Goal: Task Accomplishment & Management: Manage account settings

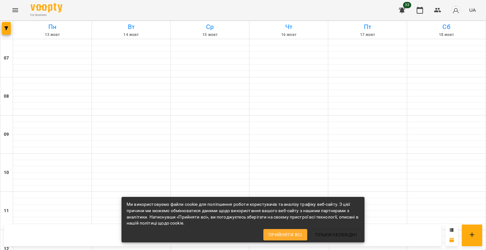
scroll to position [390, 0]
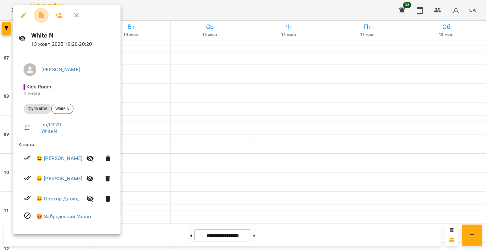
click at [40, 14] on icon "button" at bounding box center [40, 15] width 5 height 6
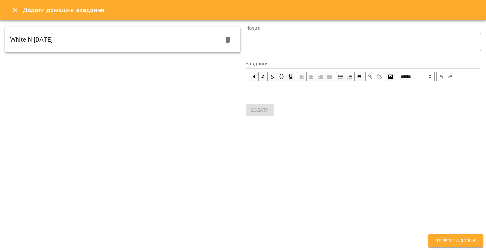
click at [45, 39] on h6 "White N [DATE]" at bounding box center [31, 40] width 42 height 10
type textarea "**********"
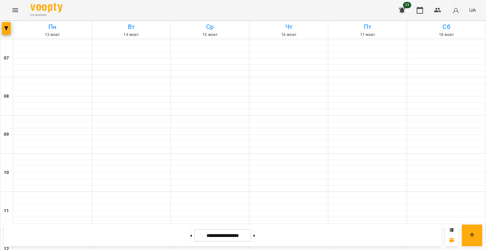
scroll to position [390, 0]
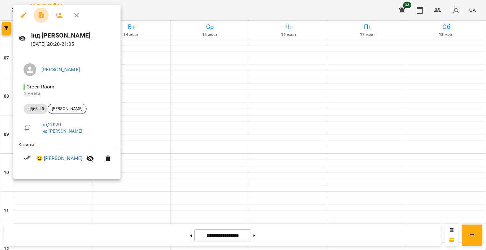
click at [40, 15] on icon "button" at bounding box center [40, 15] width 5 height 6
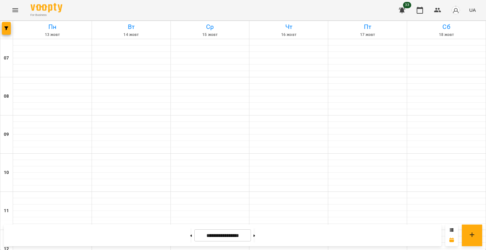
scroll to position [360, 0]
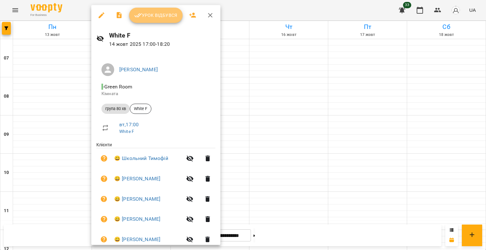
click at [149, 15] on span "Урок відбувся" at bounding box center [155, 15] width 43 height 8
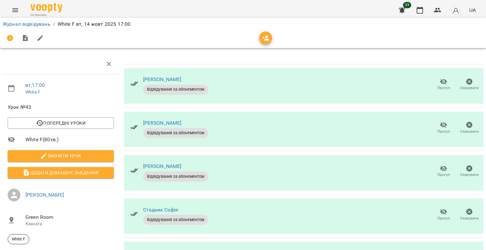
scroll to position [81, 0]
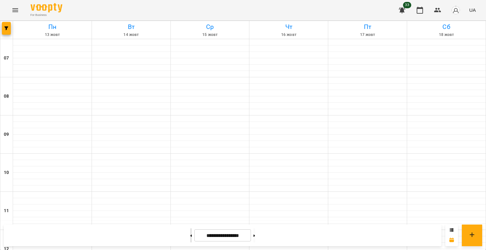
click at [190, 234] on icon at bounding box center [191, 235] width 2 height 3
type input "**********"
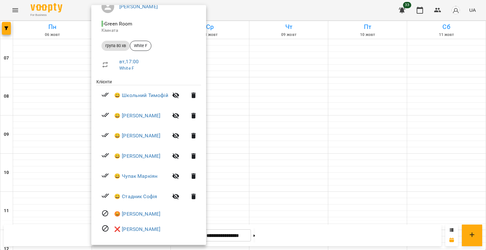
scroll to position [66, 0]
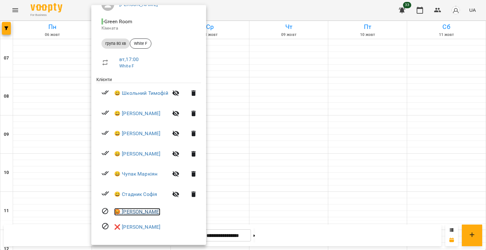
click at [154, 212] on link "😡 [PERSON_NAME]" at bounding box center [137, 212] width 46 height 8
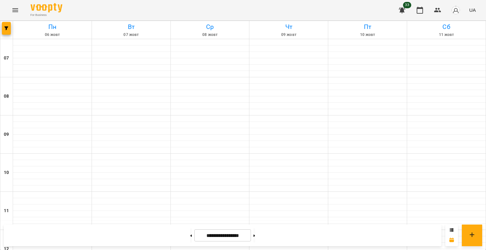
scroll to position [365, 0]
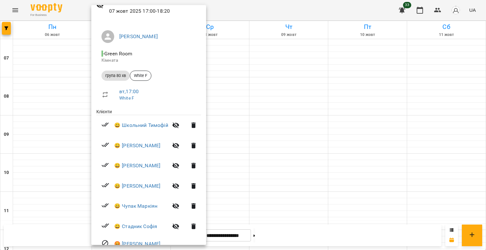
scroll to position [0, 0]
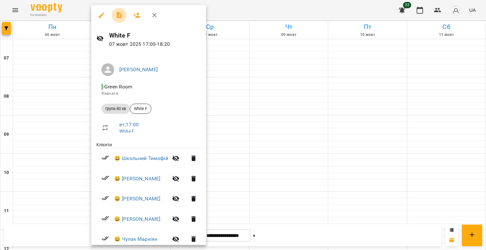
click at [119, 15] on icon "button" at bounding box center [118, 15] width 5 height 6
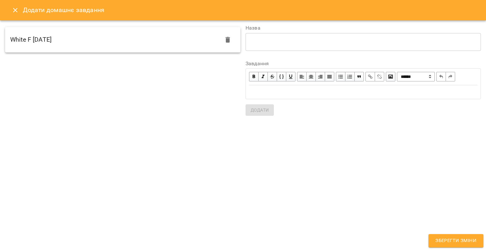
click at [115, 32] on div "White F [DATE]" at bounding box center [122, 39] width 235 height 25
type textarea "**********"
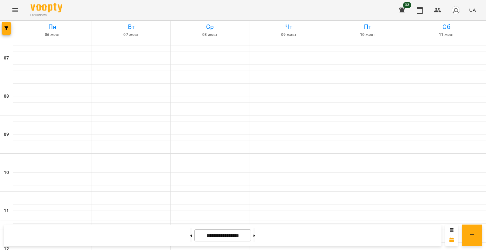
scroll to position [387, 0]
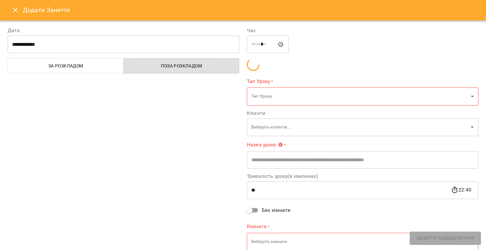
type input "**********"
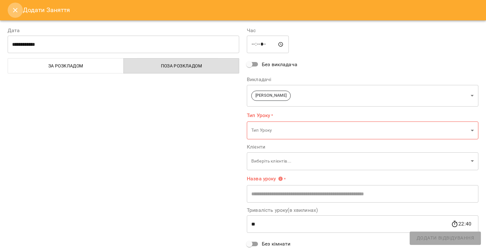
click at [11, 10] on icon "Close" at bounding box center [15, 10] width 8 height 8
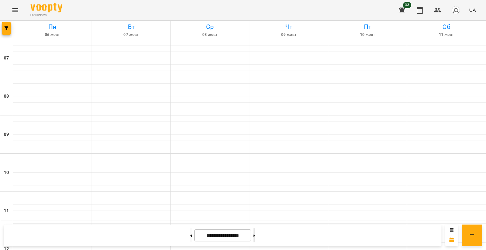
click at [255, 235] on icon at bounding box center [254, 235] width 2 height 2
type input "**********"
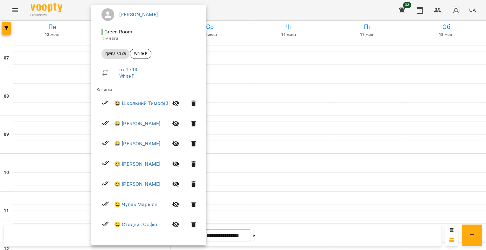
scroll to position [56, 0]
click at [175, 144] on icon "button" at bounding box center [176, 144] width 8 height 8
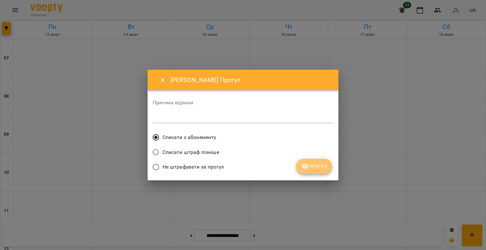
click at [308, 166] on icon "submit" at bounding box center [304, 166] width 7 height 6
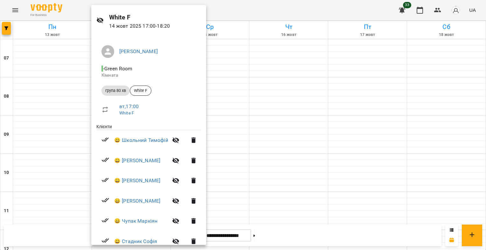
scroll to position [17, 0]
click at [191, 100] on li "вт , 17:00 White F" at bounding box center [148, 110] width 105 height 23
click at [265, 175] on div at bounding box center [243, 125] width 486 height 250
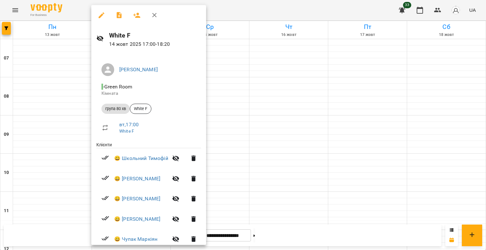
click at [117, 13] on icon "button" at bounding box center [118, 15] width 5 height 6
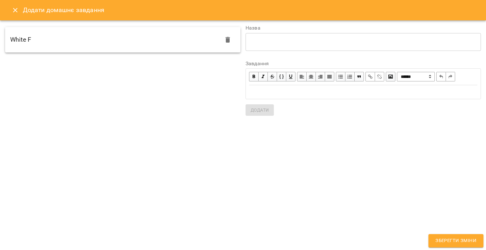
click at [105, 37] on div "White F" at bounding box center [122, 39] width 235 height 25
type textarea "*******"
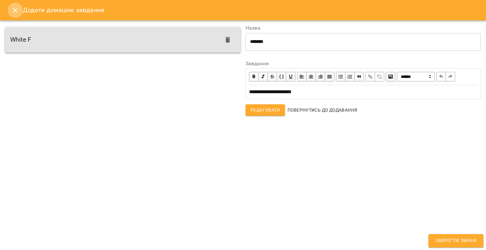
click at [14, 9] on icon "Close" at bounding box center [15, 10] width 4 height 4
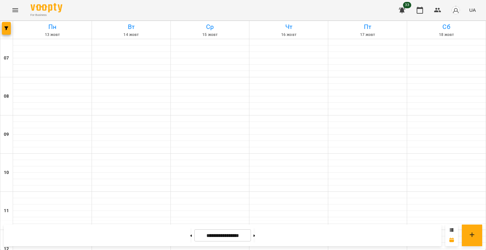
scroll to position [342, 0]
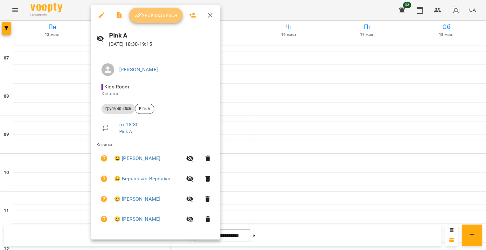
click at [155, 11] on button "Урок відбувся" at bounding box center [155, 15] width 53 height 15
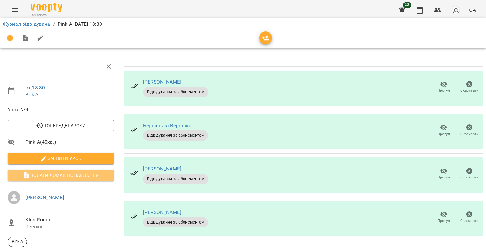
click at [75, 175] on span "Додати домашнє завдання" at bounding box center [61, 175] width 96 height 8
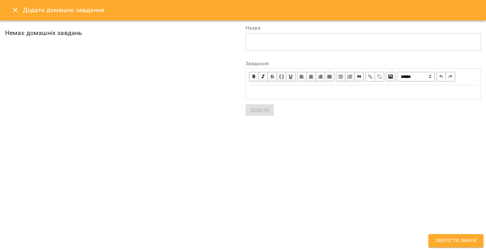
click at [265, 46] on div "* ​" at bounding box center [362, 42] width 235 height 18
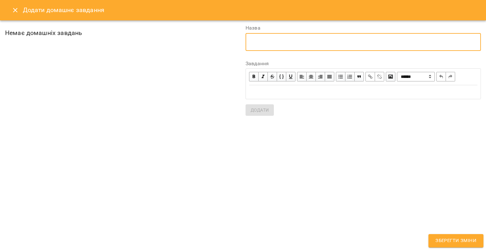
click at [257, 44] on textarea at bounding box center [363, 42] width 226 height 6
type textarea "******"
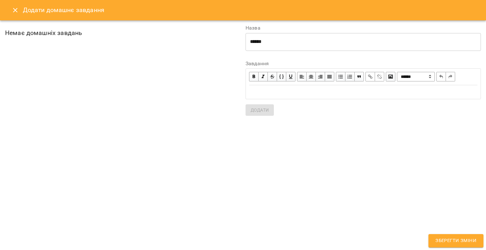
click at [270, 96] on div "Edit text" at bounding box center [363, 92] width 234 height 13
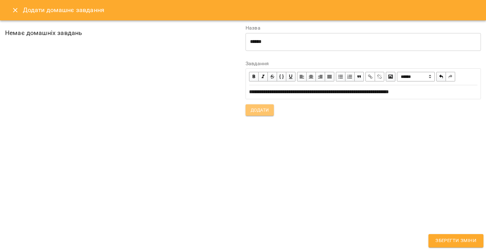
click at [260, 108] on span "Додати" at bounding box center [259, 110] width 18 height 8
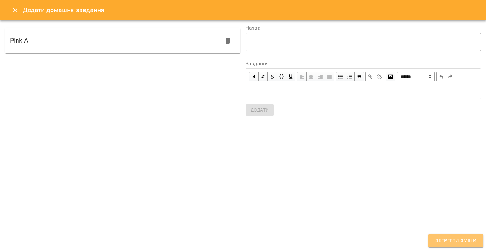
click at [450, 242] on span "Зберегти зміни" at bounding box center [455, 240] width 41 height 8
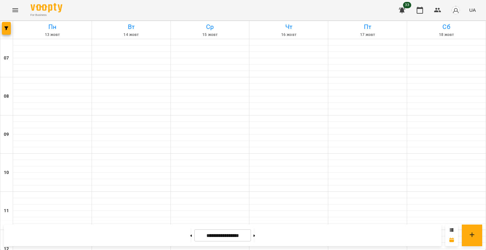
scroll to position [336, 0]
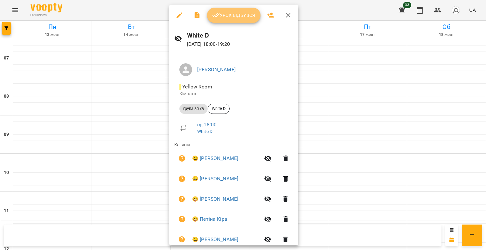
click at [230, 15] on span "Урок відбувся" at bounding box center [233, 15] width 43 height 8
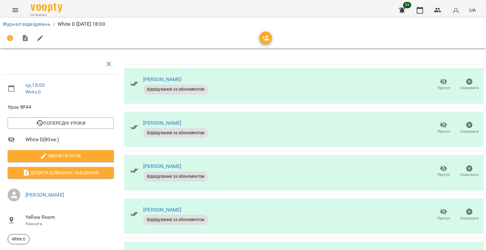
scroll to position [45, 0]
click at [440, 209] on icon "button" at bounding box center [443, 212] width 7 height 6
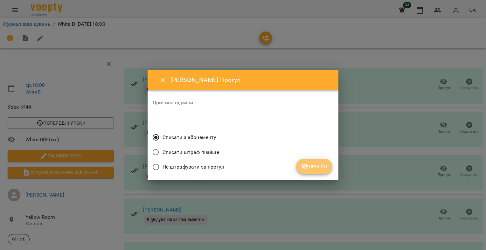
click at [312, 165] on span "Прогул" at bounding box center [314, 166] width 26 height 8
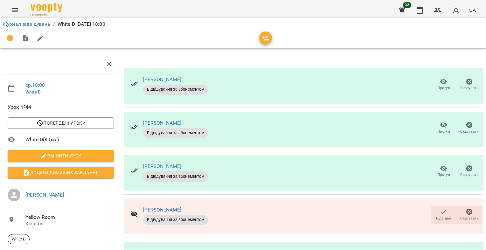
scroll to position [12, 0]
click at [440, 78] on icon "button" at bounding box center [444, 82] width 8 height 8
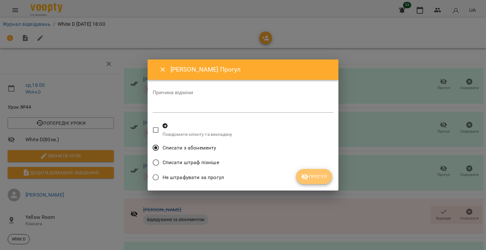
click at [314, 175] on span "Прогул" at bounding box center [314, 177] width 26 height 8
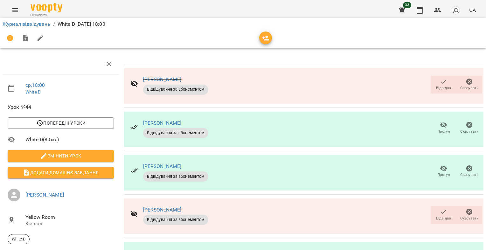
scroll to position [174, 0]
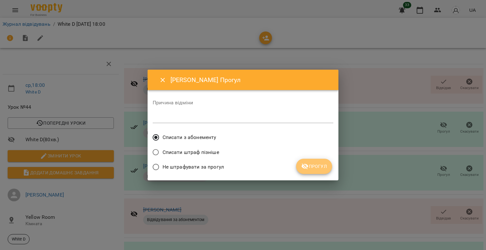
click at [313, 167] on span "Прогул" at bounding box center [314, 166] width 26 height 8
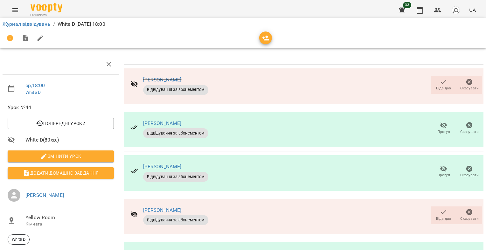
scroll to position [0, 0]
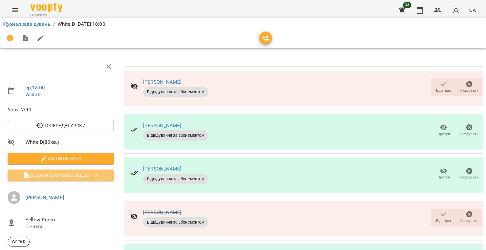
click at [64, 175] on span "Додати домашнє завдання" at bounding box center [61, 175] width 96 height 8
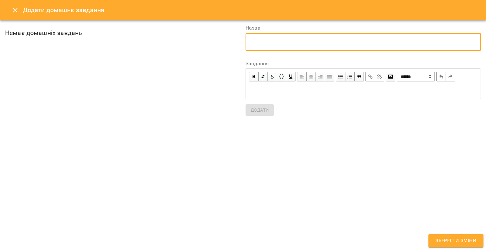
click at [261, 43] on textarea at bounding box center [363, 42] width 226 height 6
type textarea "*******"
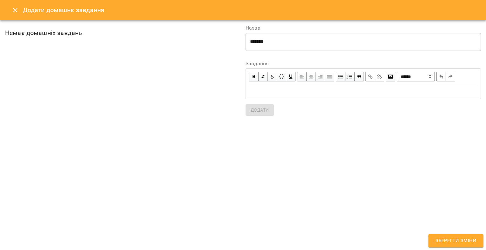
click at [274, 92] on div "Edit text" at bounding box center [363, 91] width 228 height 7
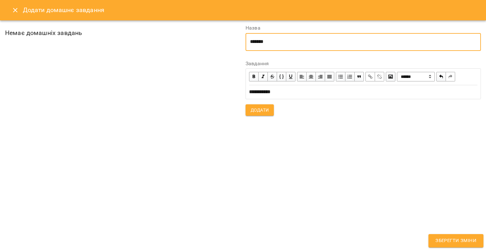
click at [276, 43] on textarea "*******" at bounding box center [363, 42] width 226 height 6
type textarea "**********"
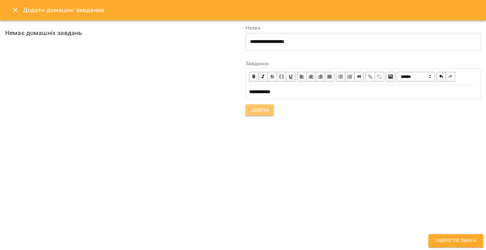
click at [264, 109] on span "Додати" at bounding box center [259, 110] width 18 height 8
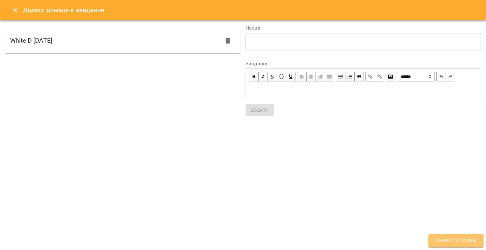
click at [438, 242] on span "Зберегти зміни" at bounding box center [455, 240] width 41 height 8
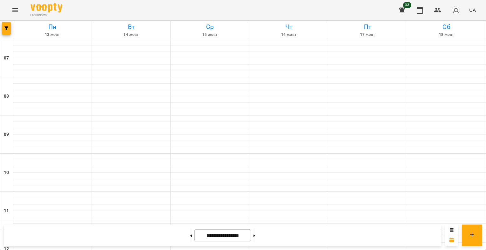
scroll to position [337, 0]
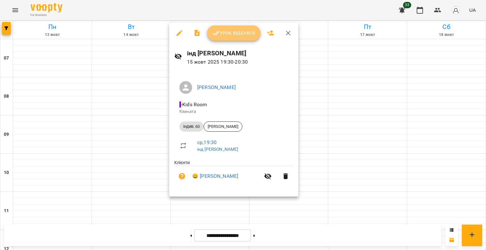
click at [225, 31] on span "Урок відбувся" at bounding box center [233, 33] width 43 height 8
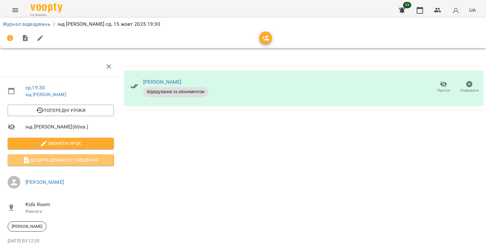
click at [56, 159] on span "Додати домашнє завдання" at bounding box center [61, 160] width 96 height 8
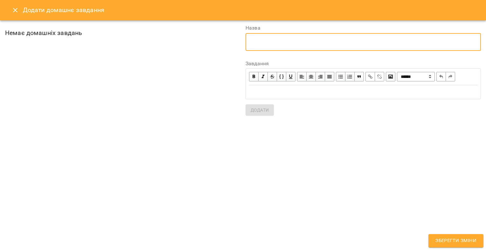
click at [265, 41] on textarea at bounding box center [363, 42] width 226 height 6
type textarea "*"
type textarea "**********"
click at [265, 89] on div "Edit text" at bounding box center [363, 91] width 228 height 7
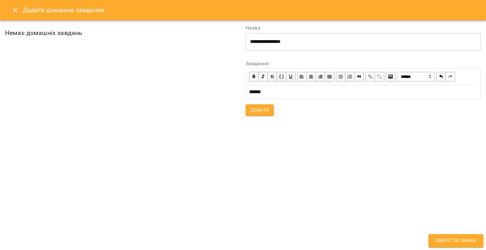
click at [282, 92] on div "*****" at bounding box center [363, 91] width 228 height 7
click at [260, 111] on span "Додати" at bounding box center [259, 110] width 18 height 8
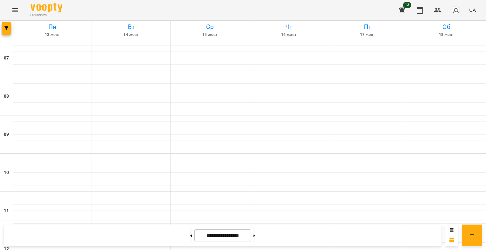
scroll to position [353, 0]
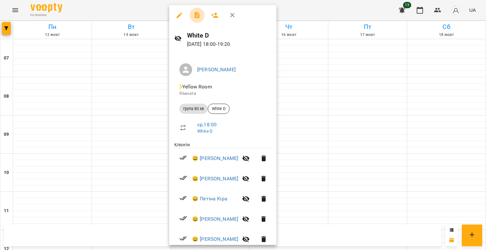
click at [196, 13] on icon "button" at bounding box center [196, 15] width 5 height 6
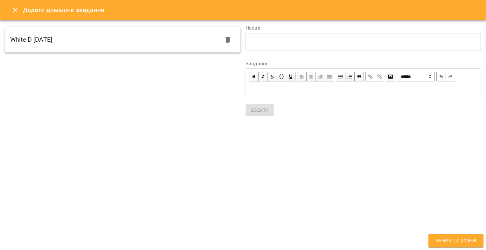
click at [176, 36] on div "White D [DATE]" at bounding box center [122, 39] width 235 height 25
type textarea "**********"
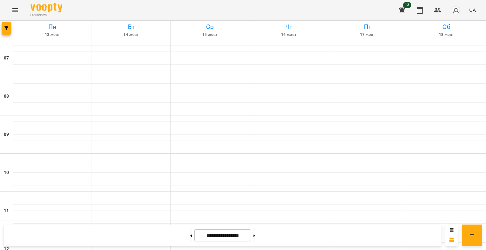
scroll to position [326, 0]
